Goal: Transaction & Acquisition: Purchase product/service

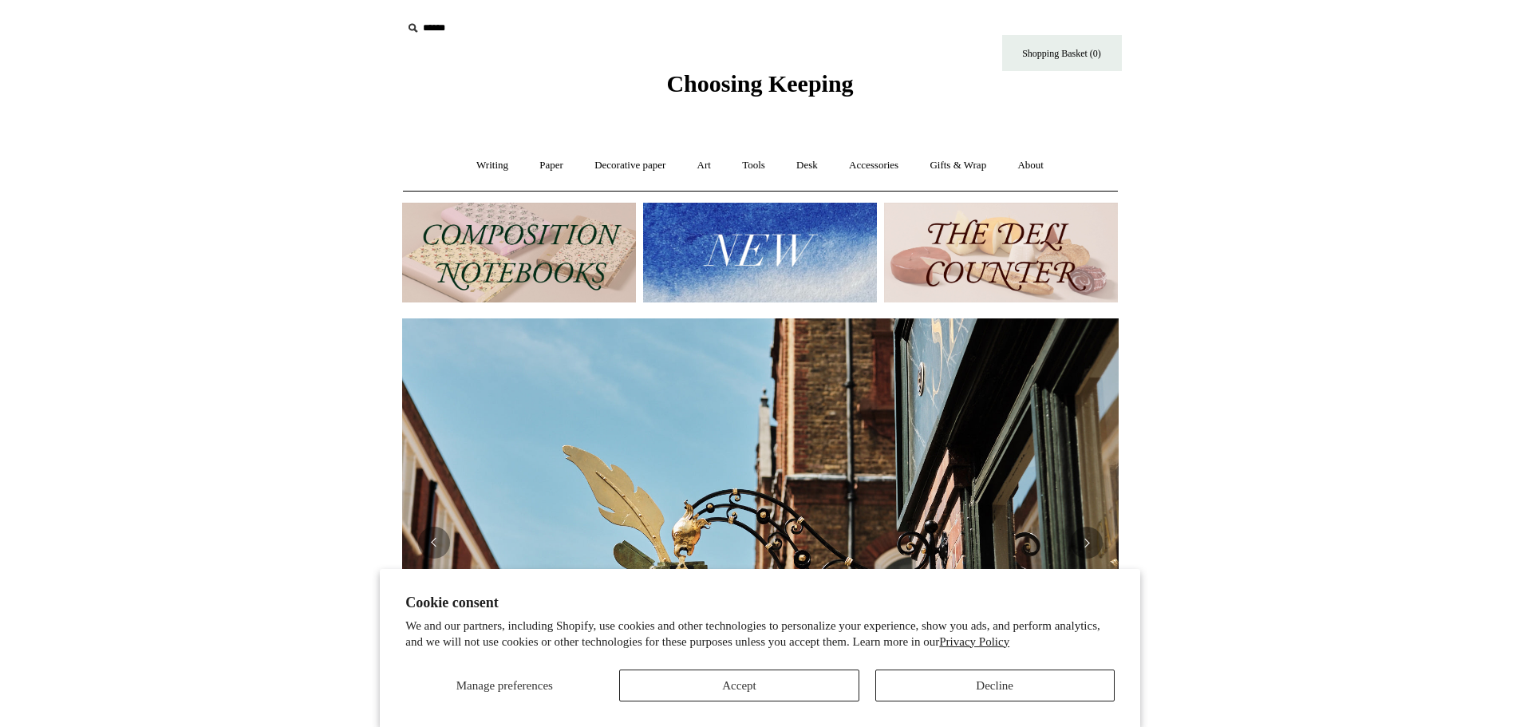
scroll to position [160, 0]
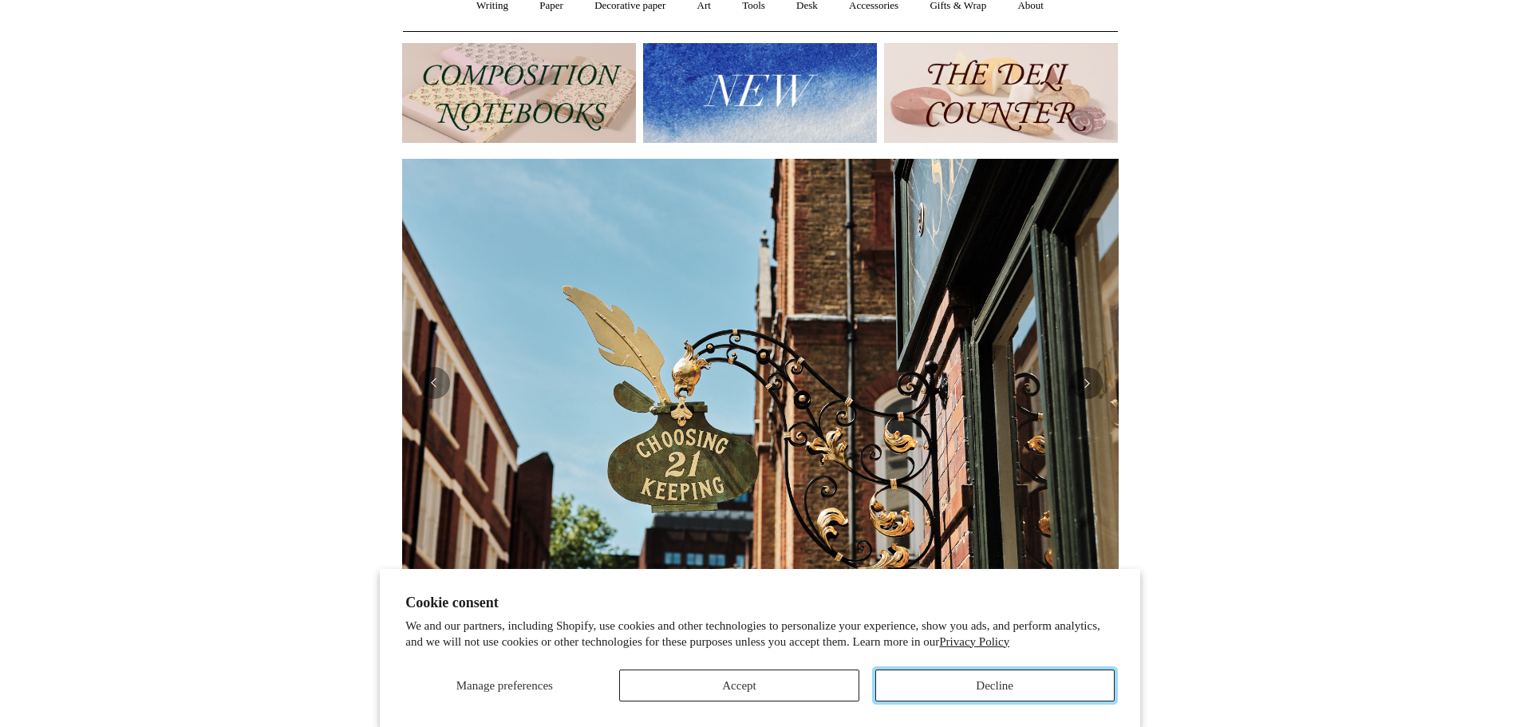
click at [986, 687] on button "Decline" at bounding box center [994, 685] width 239 height 32
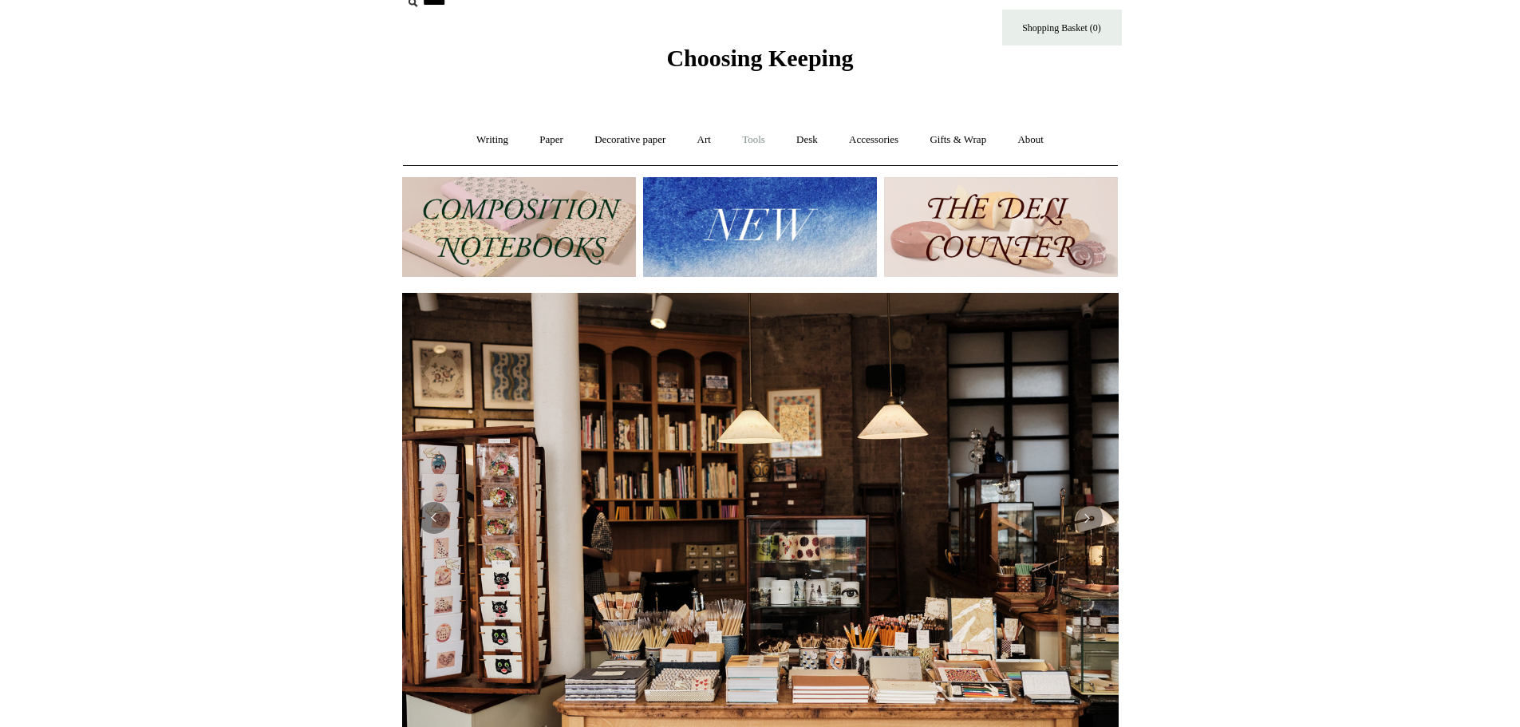
scroll to position [0, 0]
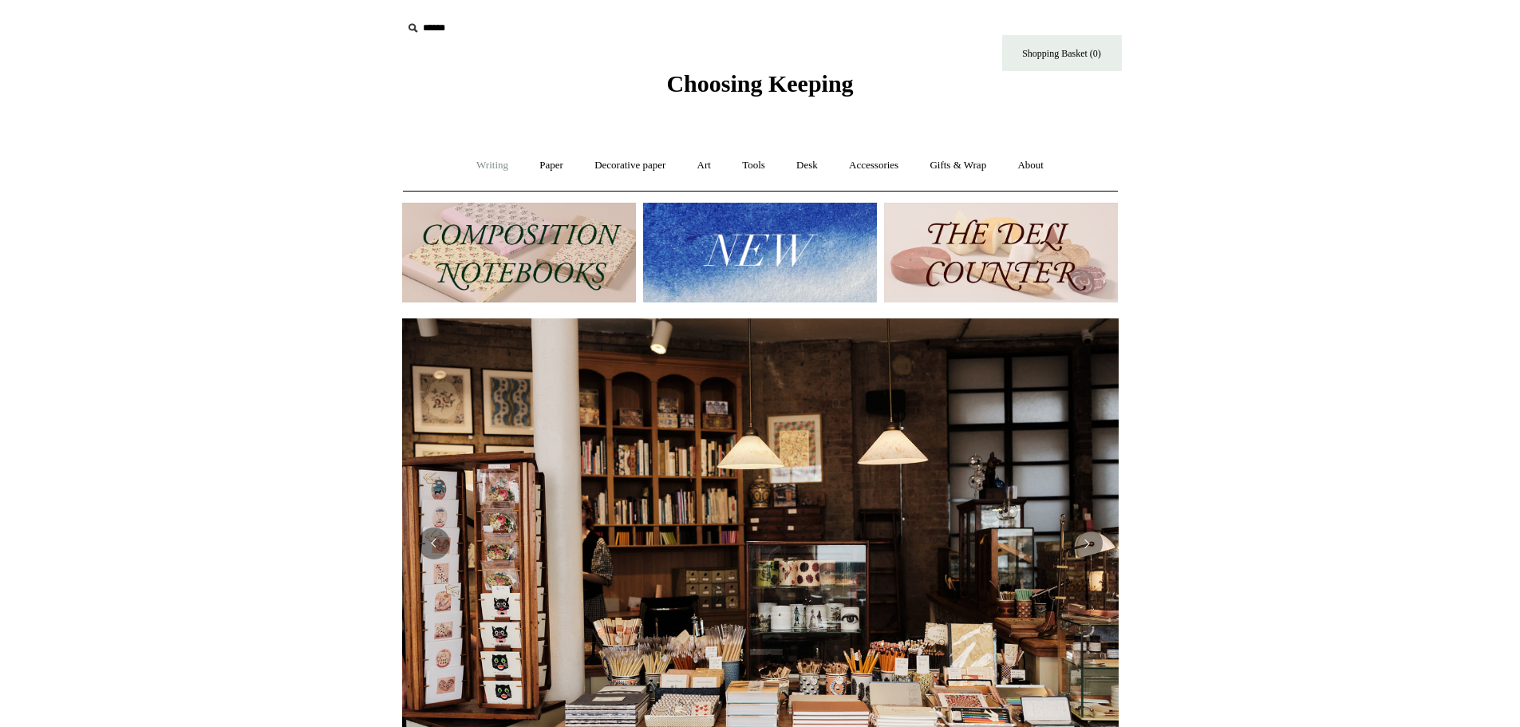
click at [479, 170] on link "Writing +" at bounding box center [492, 165] width 61 height 42
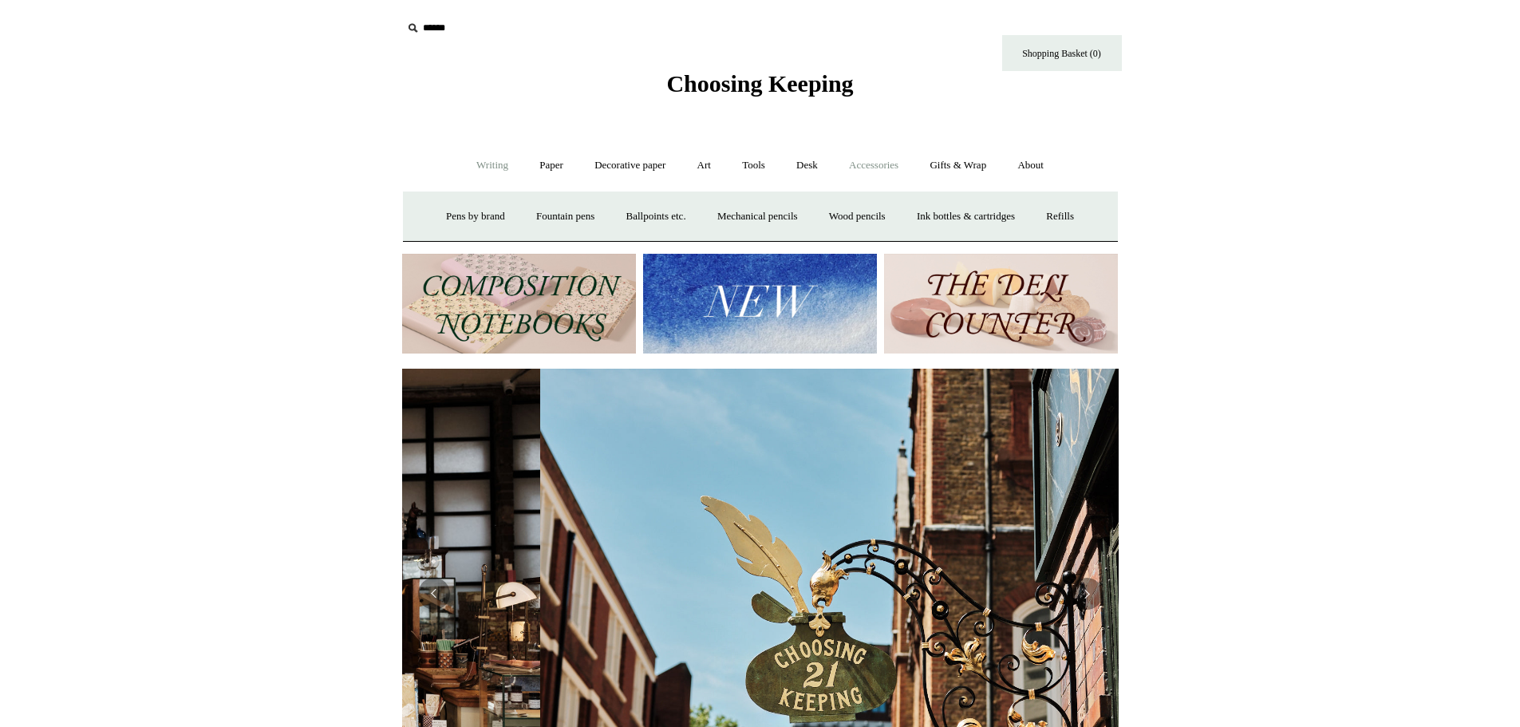
scroll to position [0, 716]
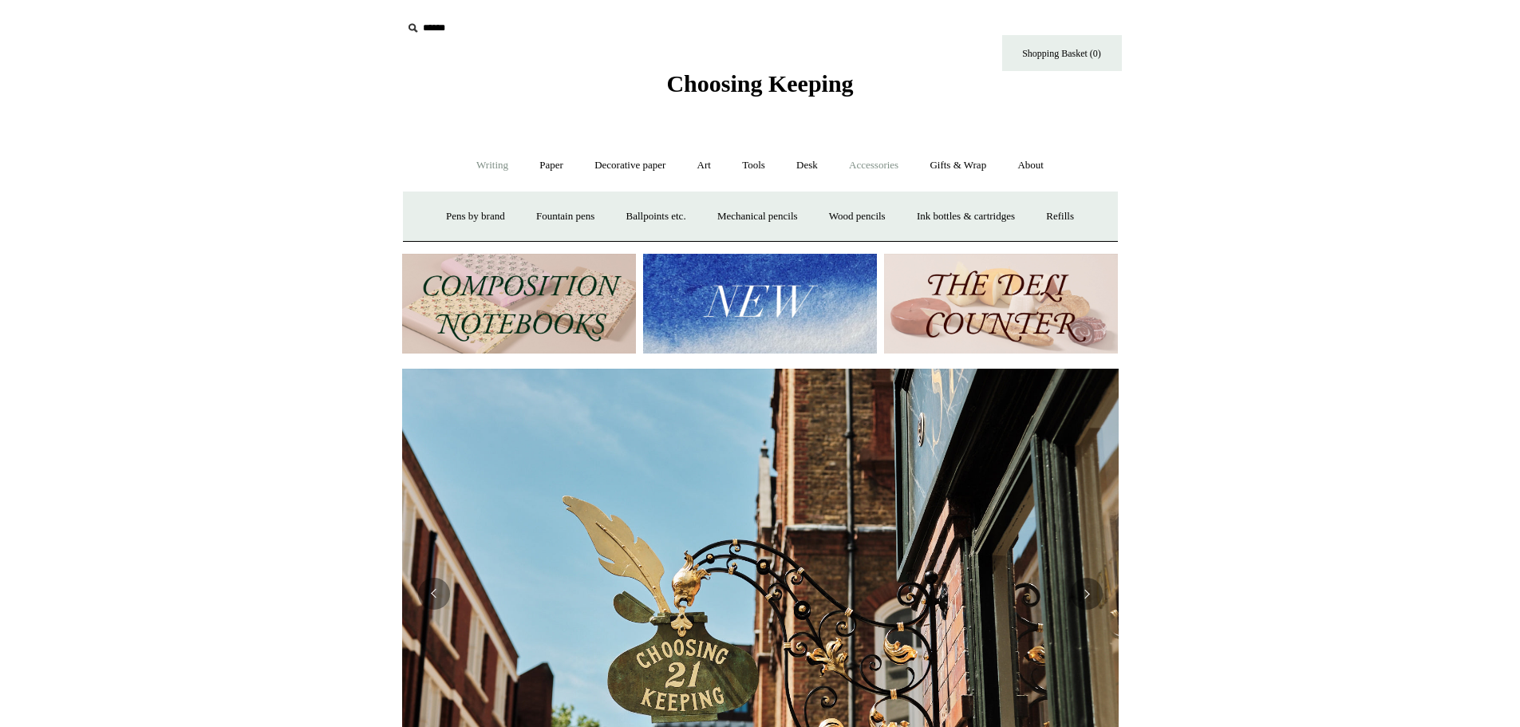
click at [879, 168] on link "Accessories +" at bounding box center [873, 165] width 78 height 42
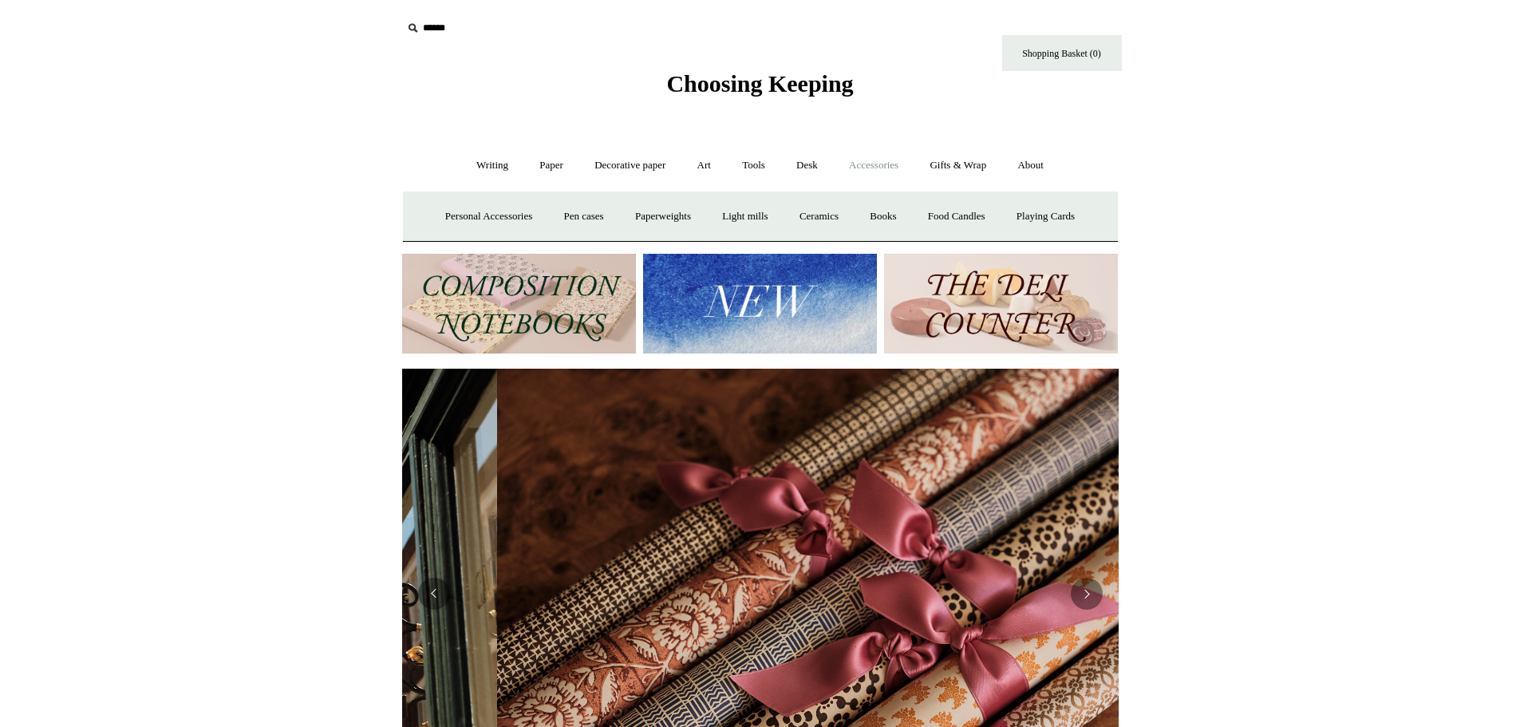
scroll to position [0, 1433]
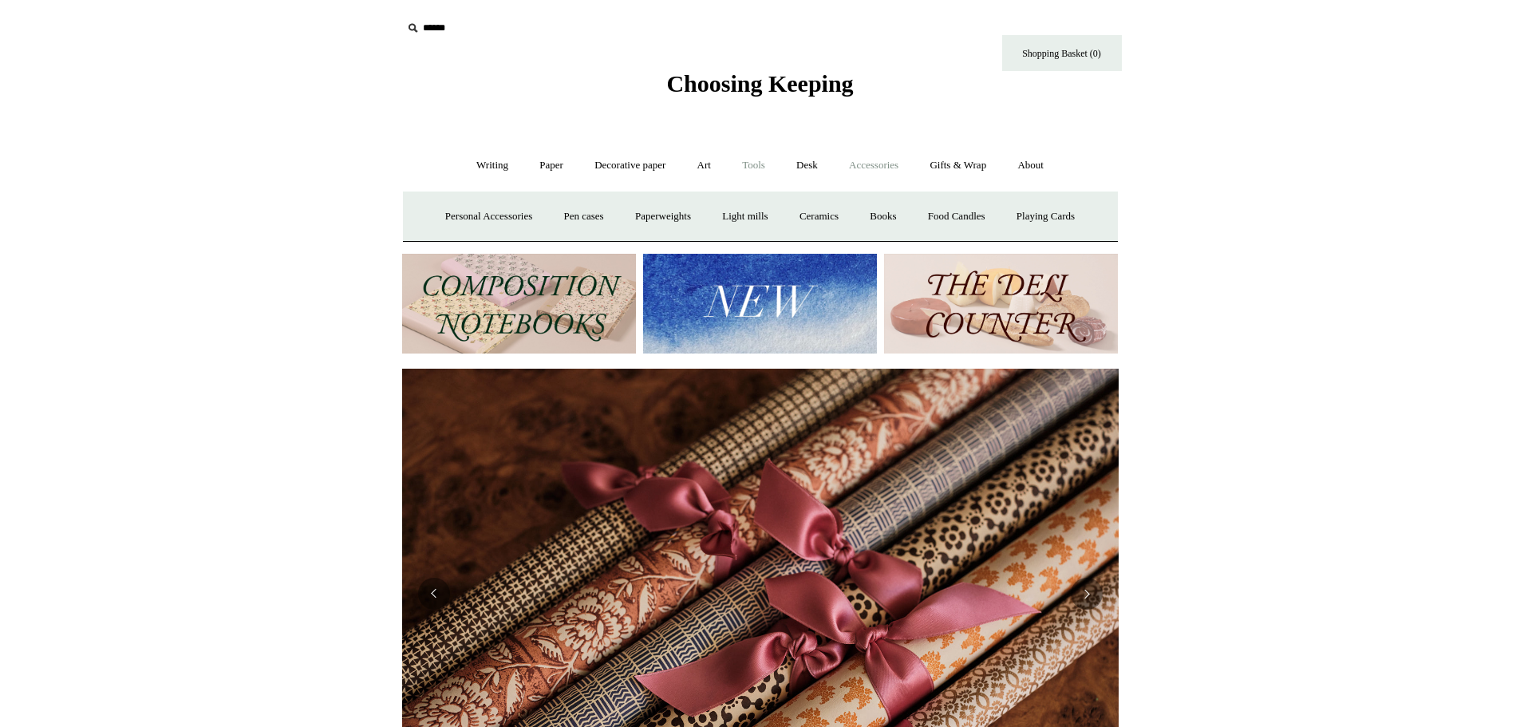
click at [762, 170] on link "Tools +" at bounding box center [754, 165] width 52 height 42
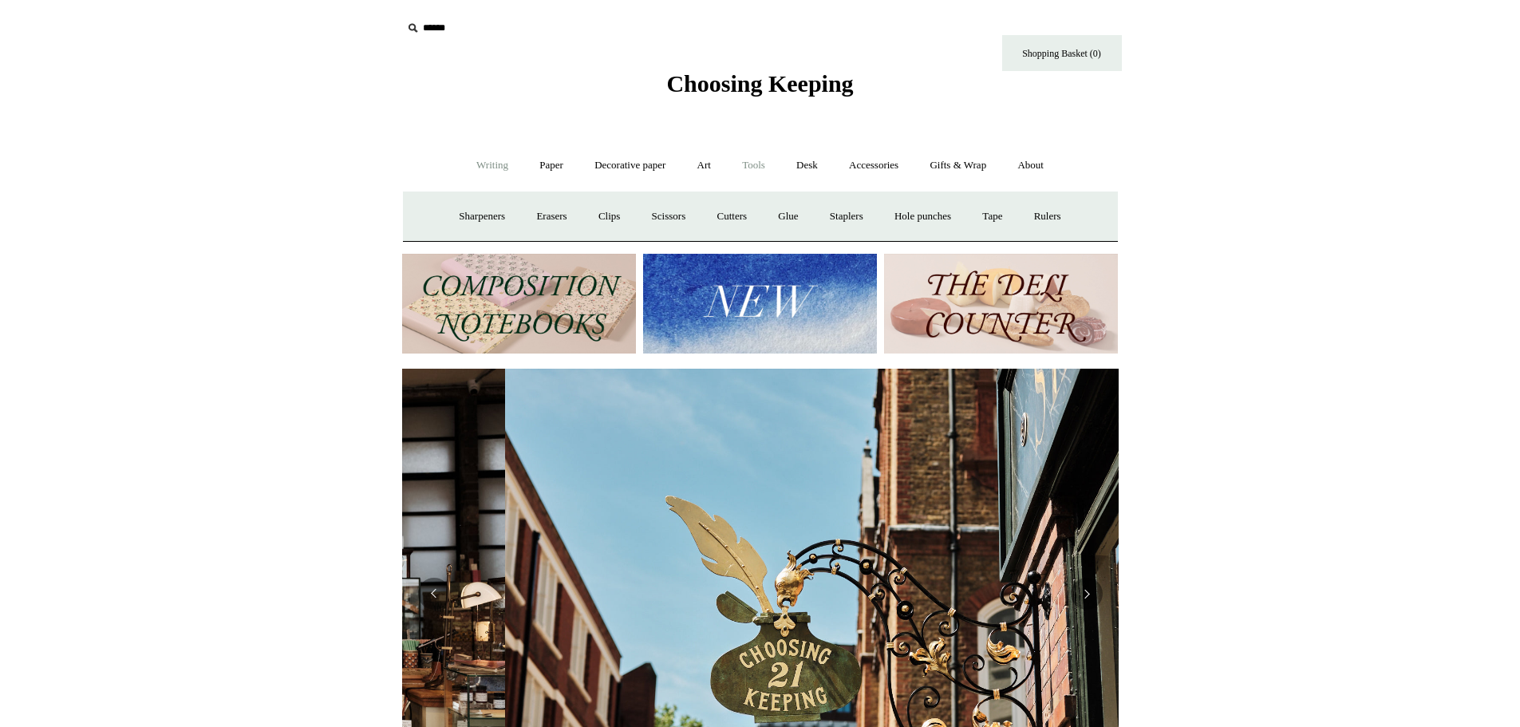
scroll to position [0, 716]
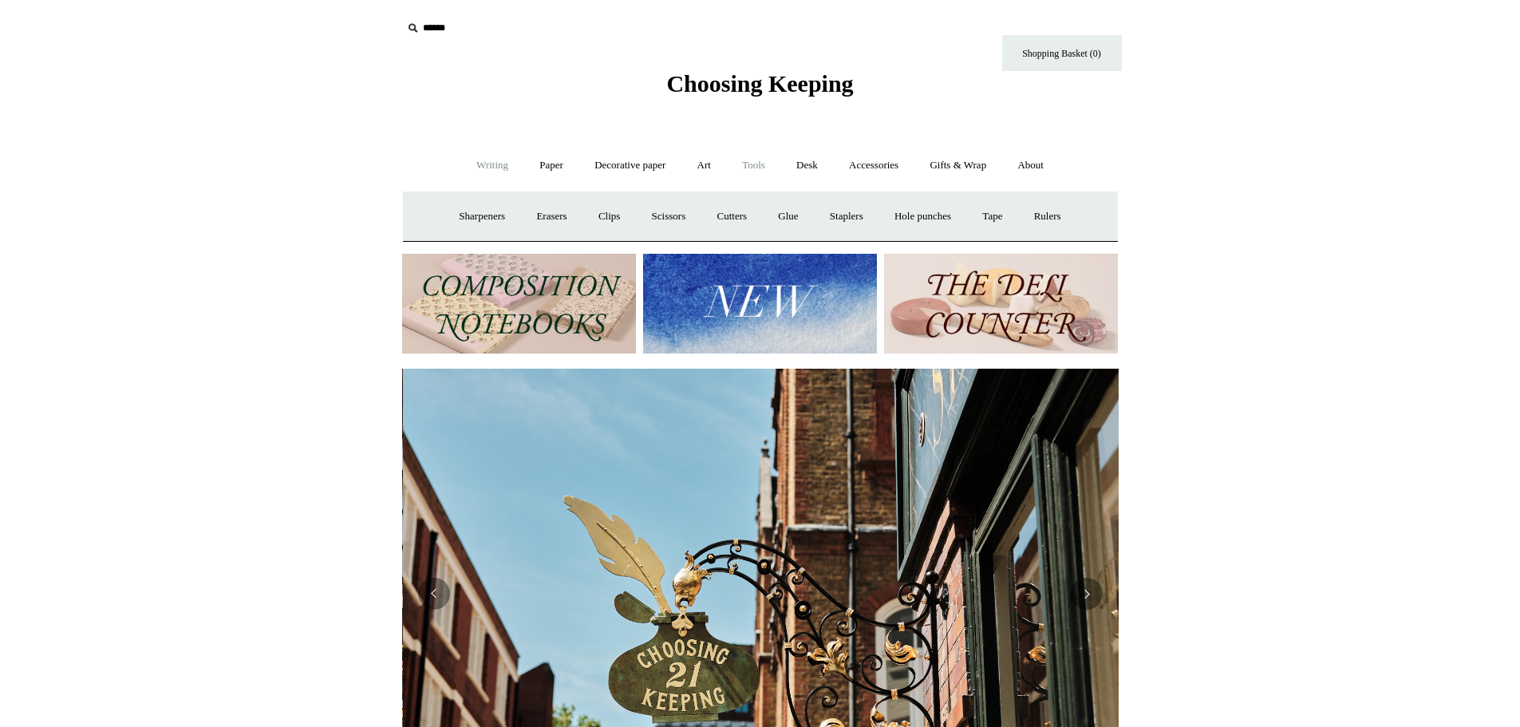
click at [475, 160] on link "Writing +" at bounding box center [492, 165] width 61 height 42
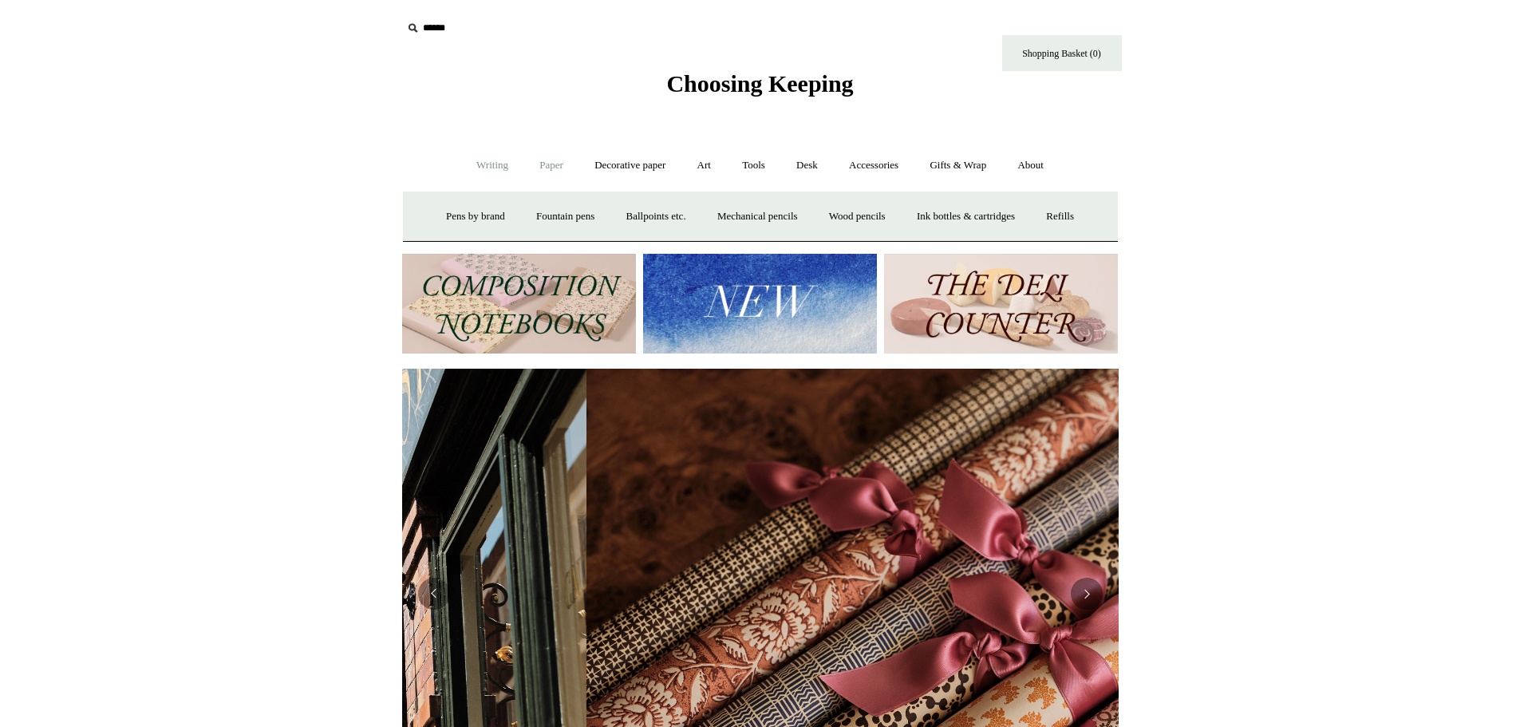
click at [527, 163] on link "Paper +" at bounding box center [551, 165] width 53 height 42
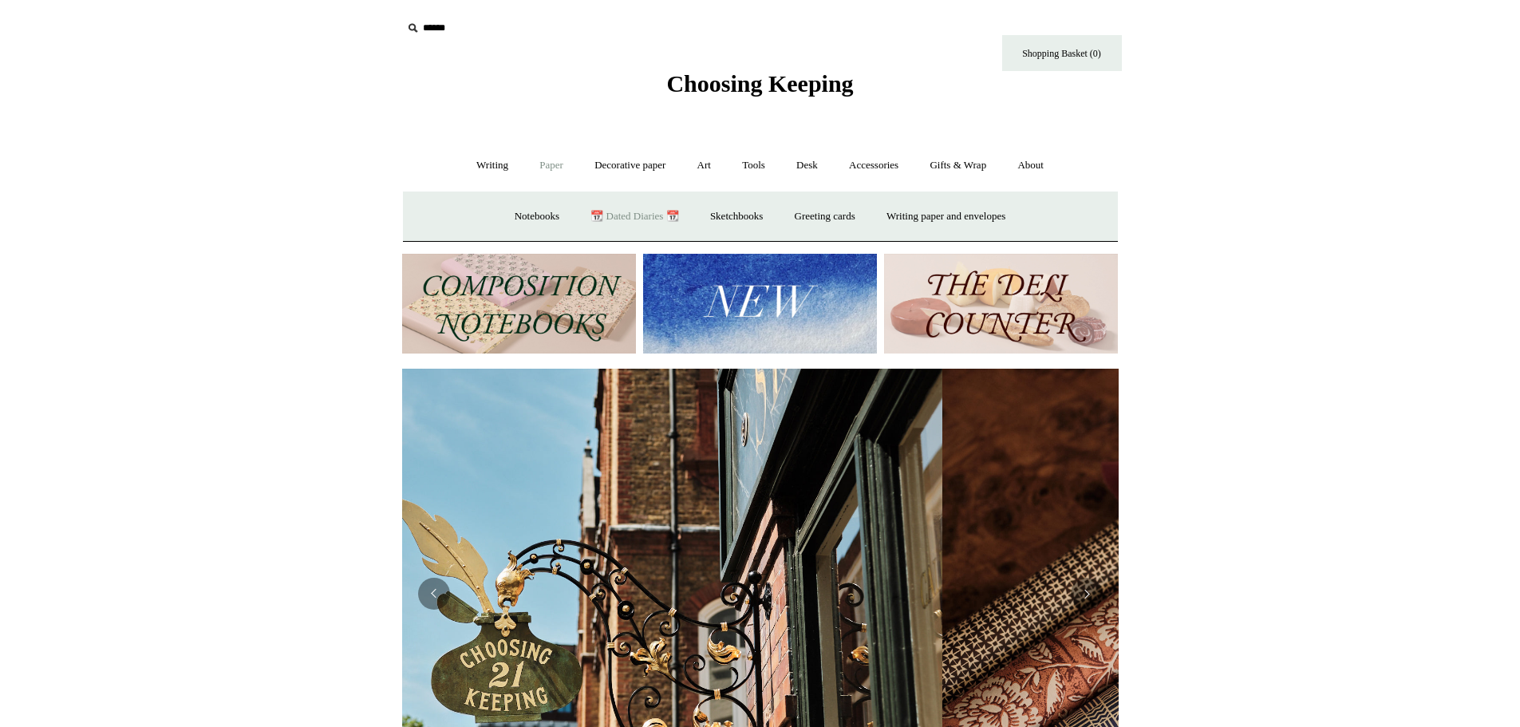
scroll to position [0, 48]
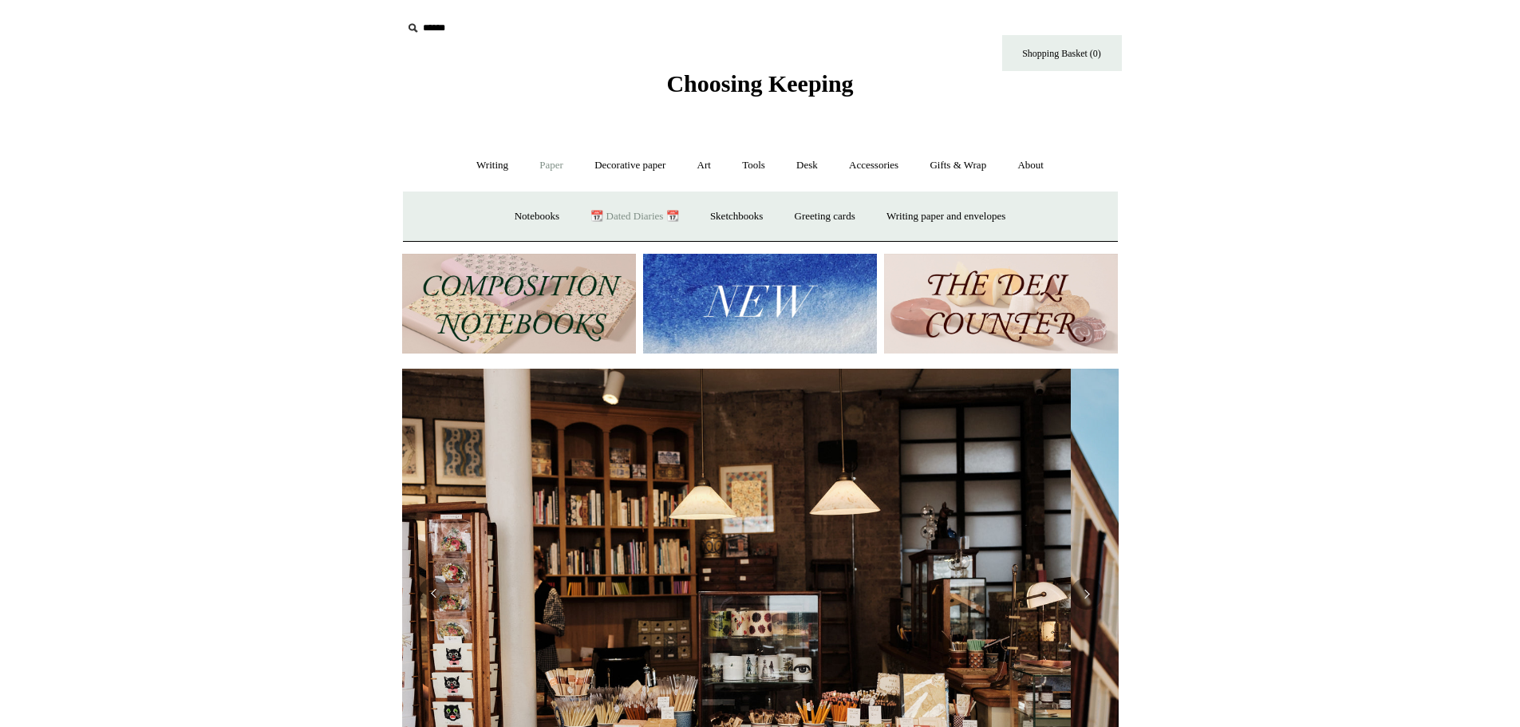
click at [638, 219] on link "📆 Dated Diaries 📆" at bounding box center [634, 216] width 116 height 42
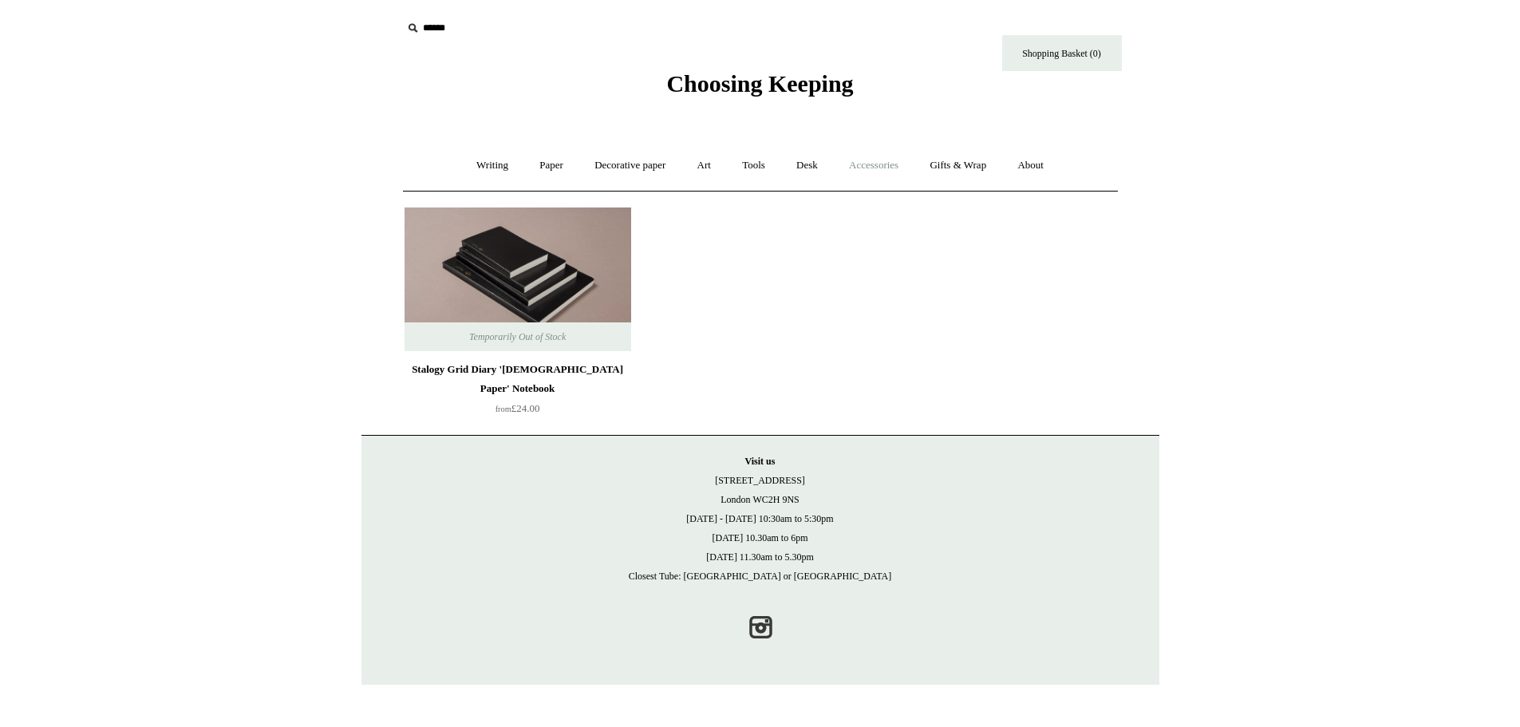
click at [894, 165] on link "Accessories +" at bounding box center [873, 165] width 78 height 42
